Goal: Browse casually: Explore the website without a specific task or goal

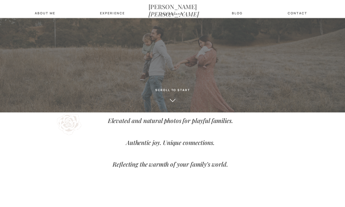
scroll to position [78, 0]
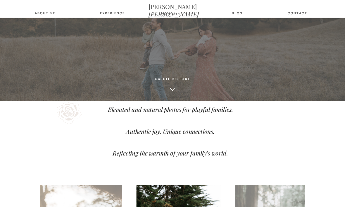
click at [178, 83] on div "scroll to start" at bounding box center [172, 80] width 81 height 7
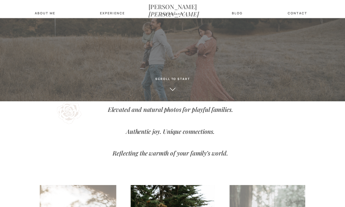
click at [169, 83] on div "scroll to start" at bounding box center [172, 80] width 81 height 7
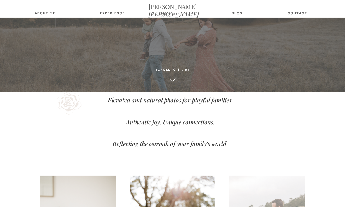
scroll to position [97, 0]
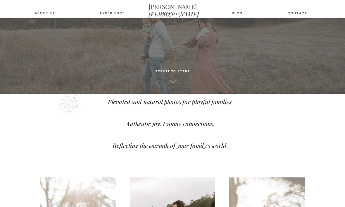
click at [178, 11] on icon "[PERSON_NAME]" at bounding box center [174, 14] width 50 height 8
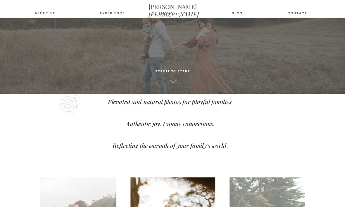
click at [176, 16] on nav "photography" at bounding box center [172, 15] width 29 height 4
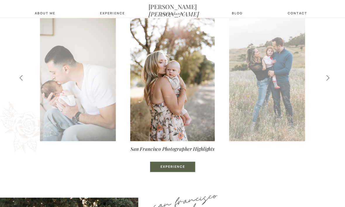
scroll to position [260, 0]
click at [270, 106] on img at bounding box center [271, 78] width 85 height 127
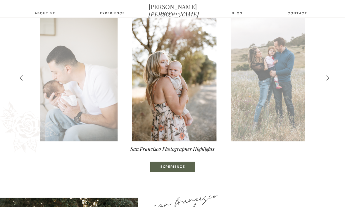
scroll to position [260, 0]
click at [272, 86] on img at bounding box center [273, 77] width 85 height 127
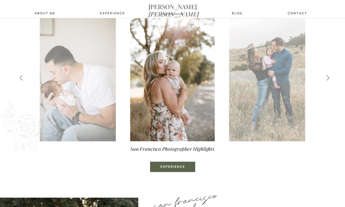
click at [280, 85] on img at bounding box center [271, 77] width 85 height 127
click at [288, 60] on img at bounding box center [271, 77] width 85 height 127
click at [281, 102] on img at bounding box center [271, 77] width 85 height 127
click at [326, 76] on icon at bounding box center [328, 78] width 7 height 6
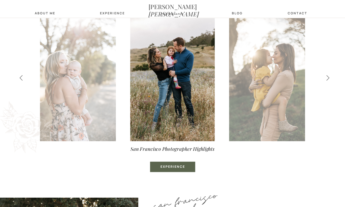
click at [329, 75] on icon at bounding box center [328, 78] width 7 height 6
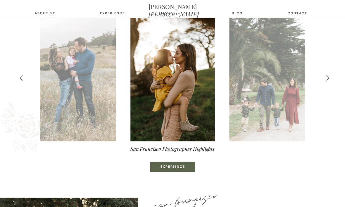
click at [330, 75] on icon at bounding box center [328, 78] width 7 height 6
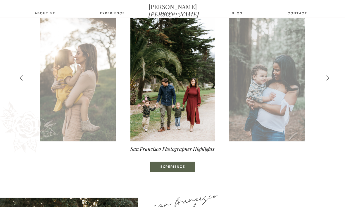
click at [331, 75] on icon at bounding box center [328, 78] width 7 height 6
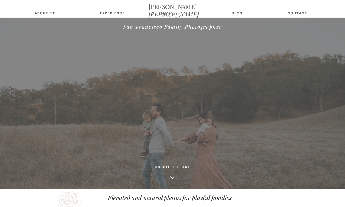
scroll to position [0, 0]
